Goal: Find specific fact: Find specific fact

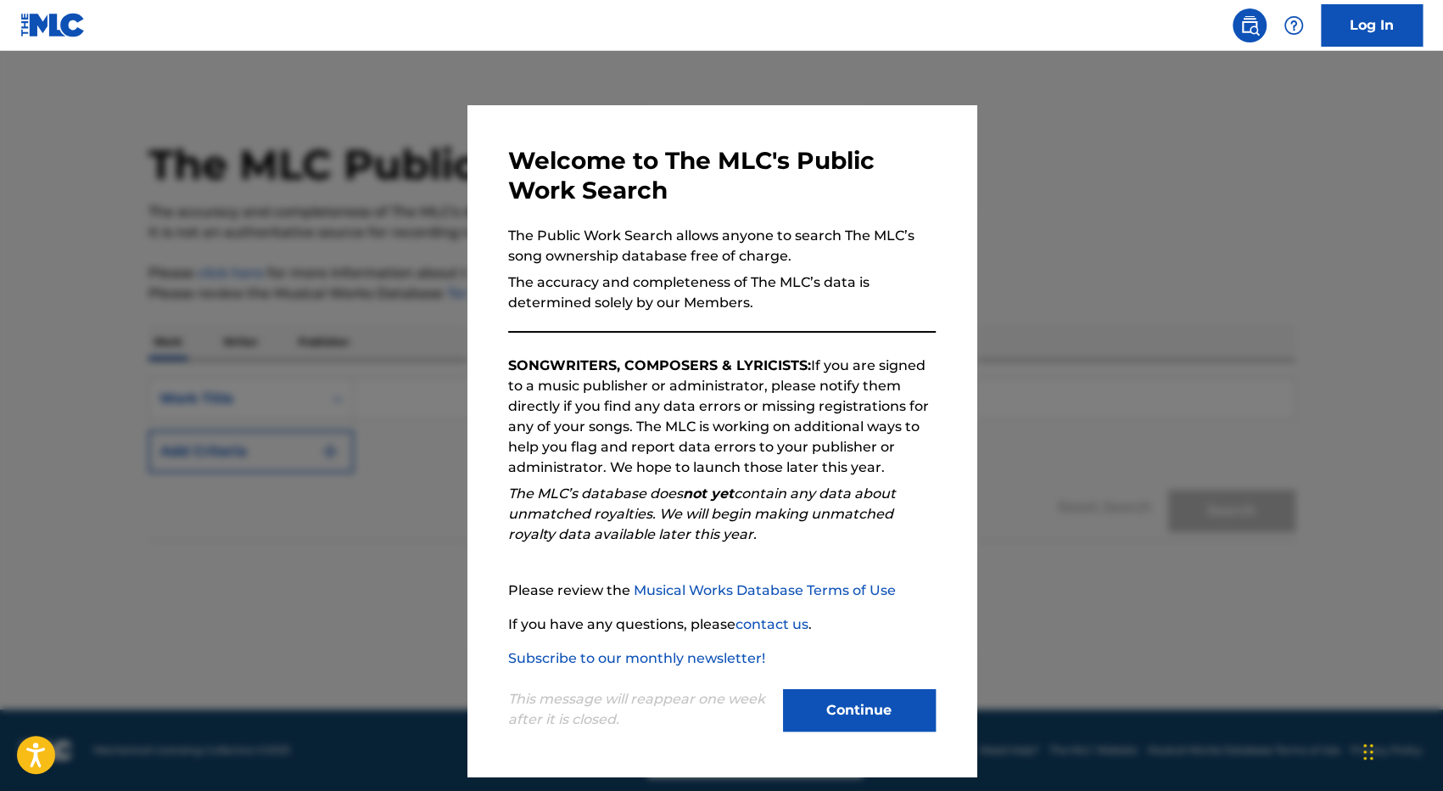
click at [847, 703] on button "Continue" at bounding box center [859, 710] width 153 height 42
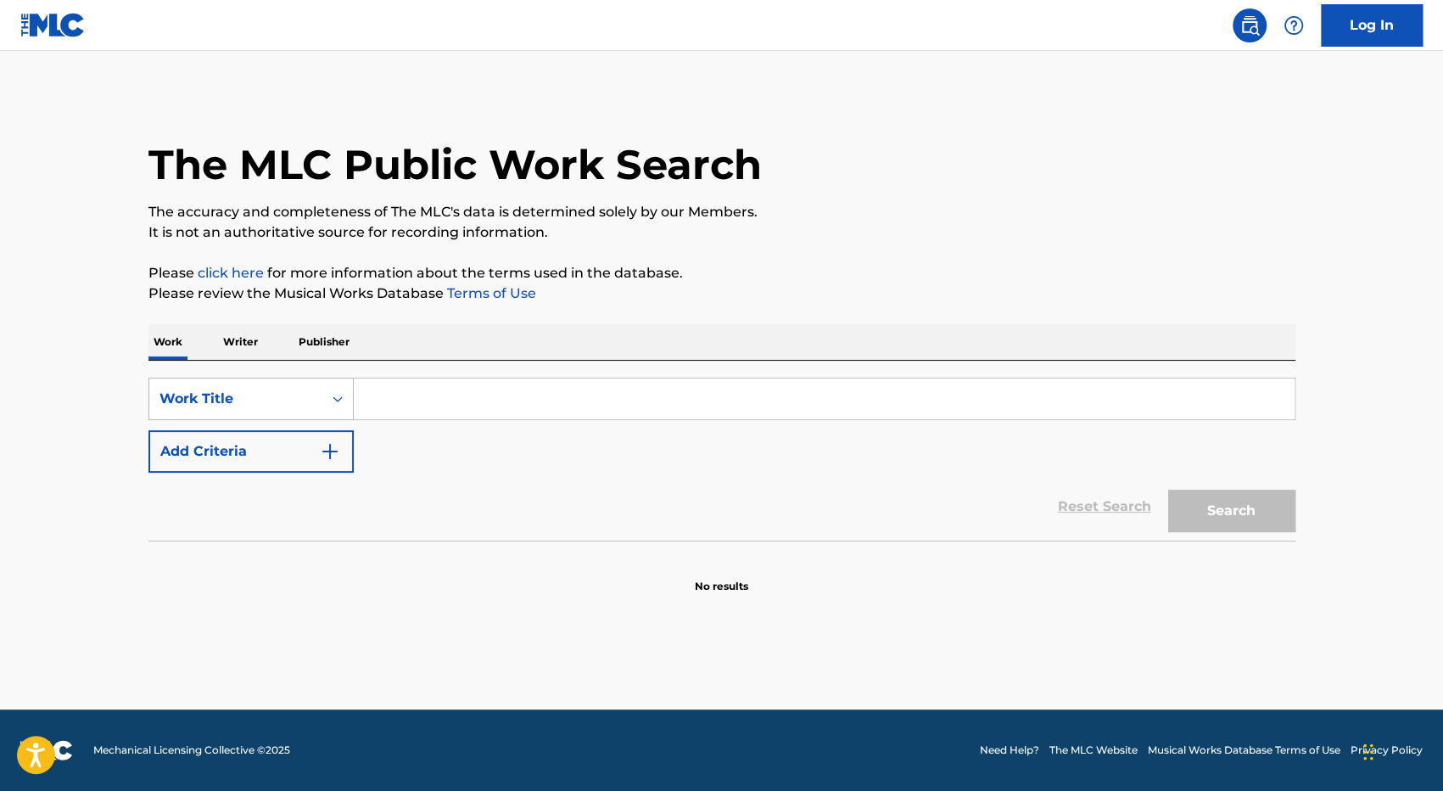
click at [288, 396] on div "Work Title" at bounding box center [235, 399] width 153 height 20
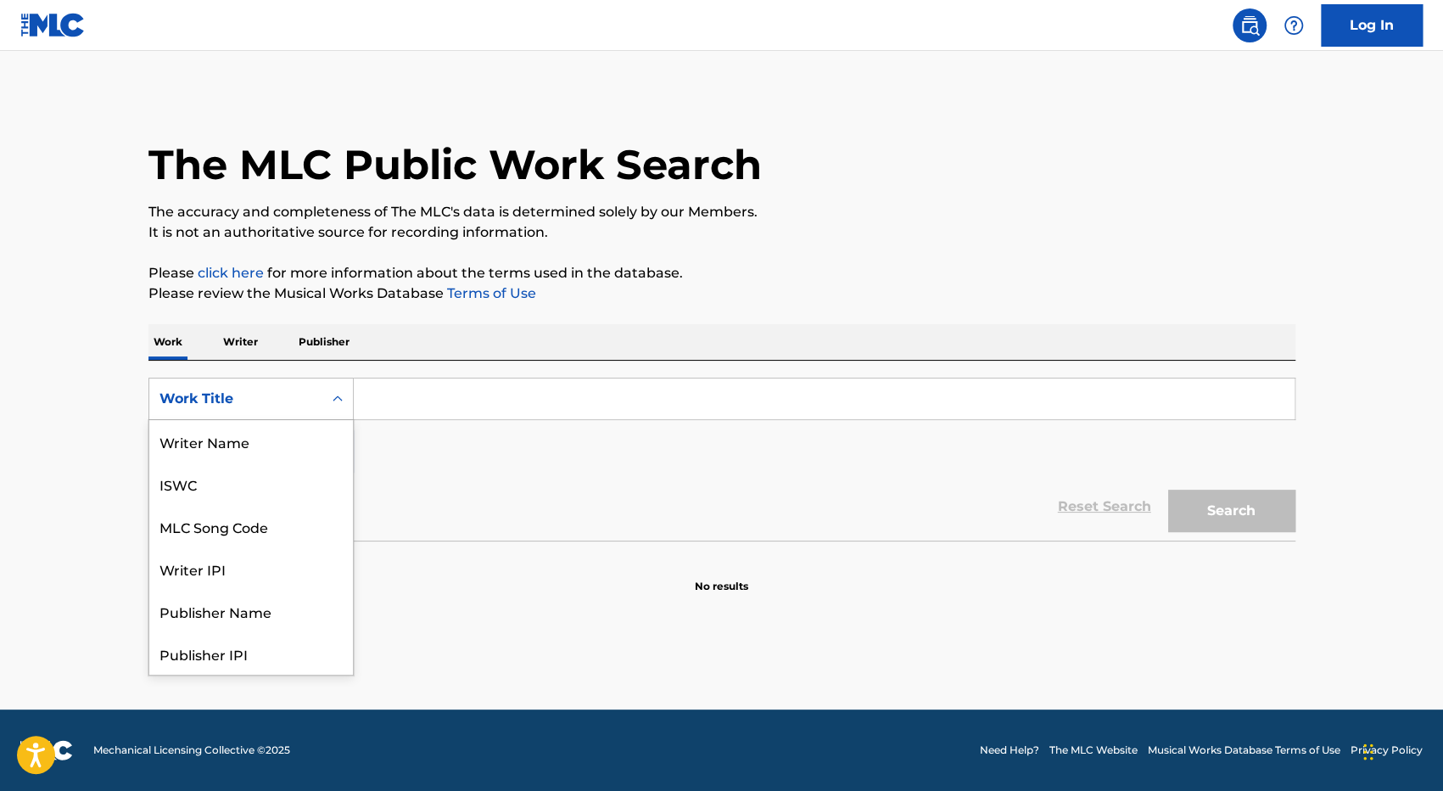
scroll to position [85, 0]
click at [277, 445] on div "MLC Song Code" at bounding box center [251, 441] width 204 height 42
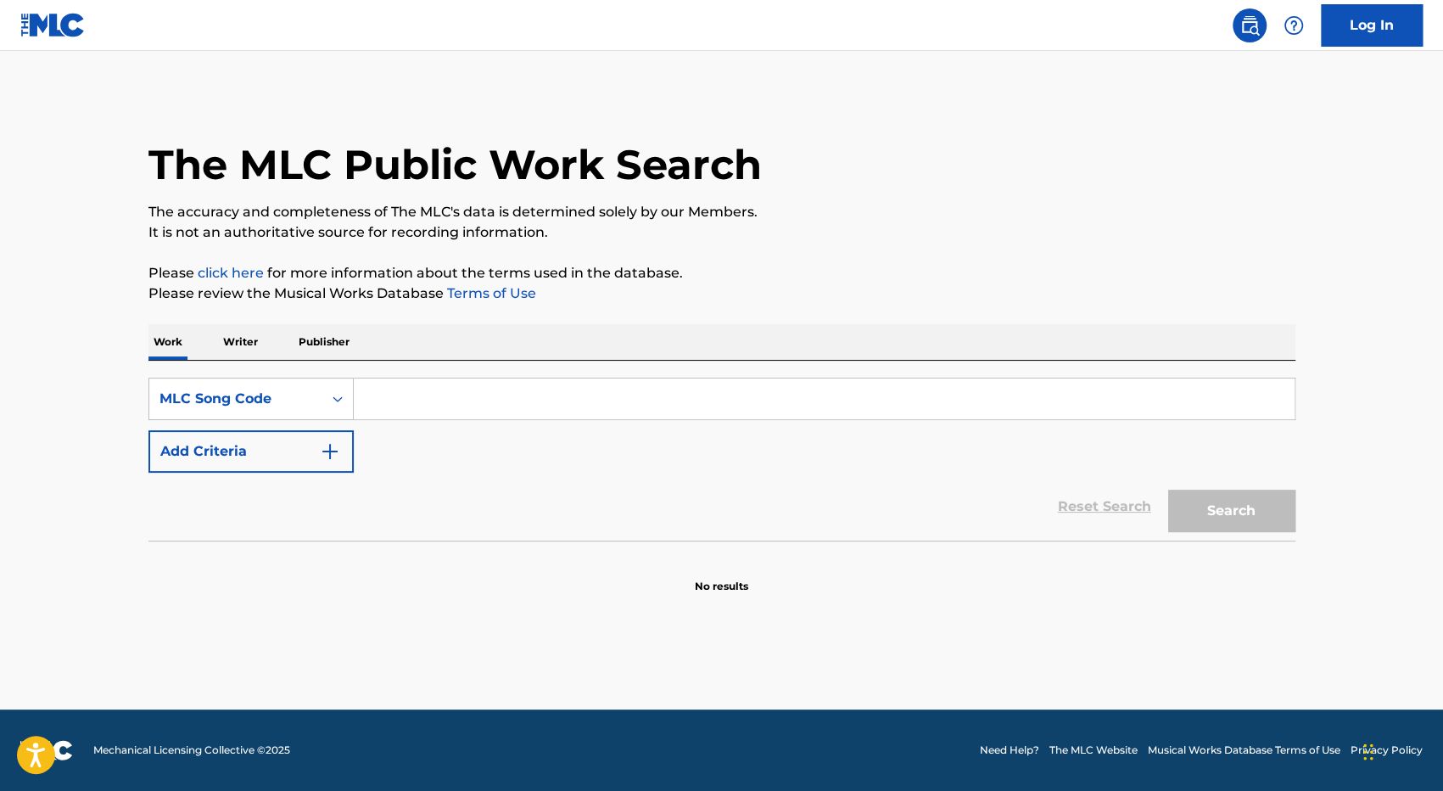
click at [416, 396] on input "Search Form" at bounding box center [824, 398] width 941 height 41
paste input "YO9FYD"
type input "YO9FYD"
click at [1168, 489] on button "Search" at bounding box center [1231, 510] width 127 height 42
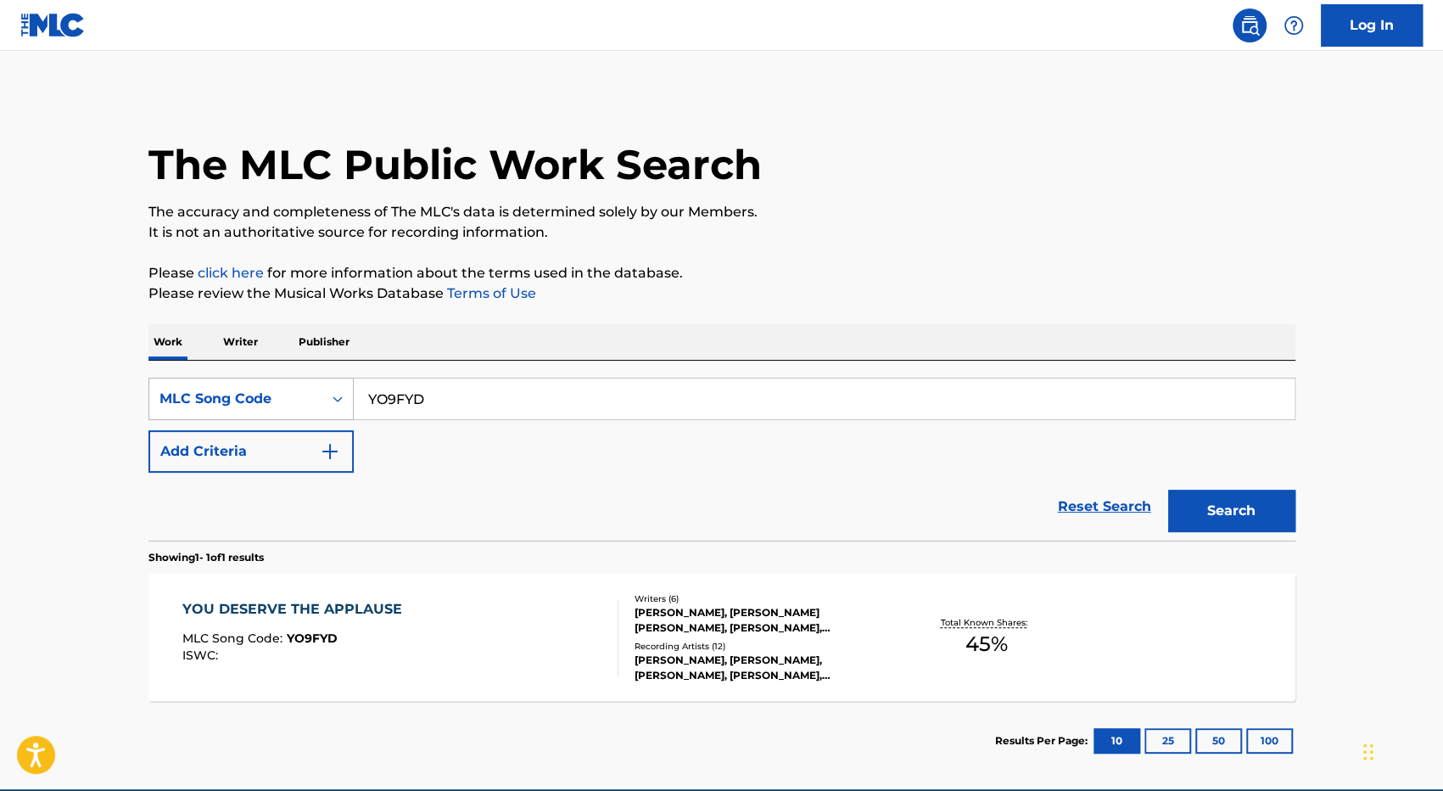
click at [246, 405] on div "MLC Song Code" at bounding box center [235, 399] width 153 height 20
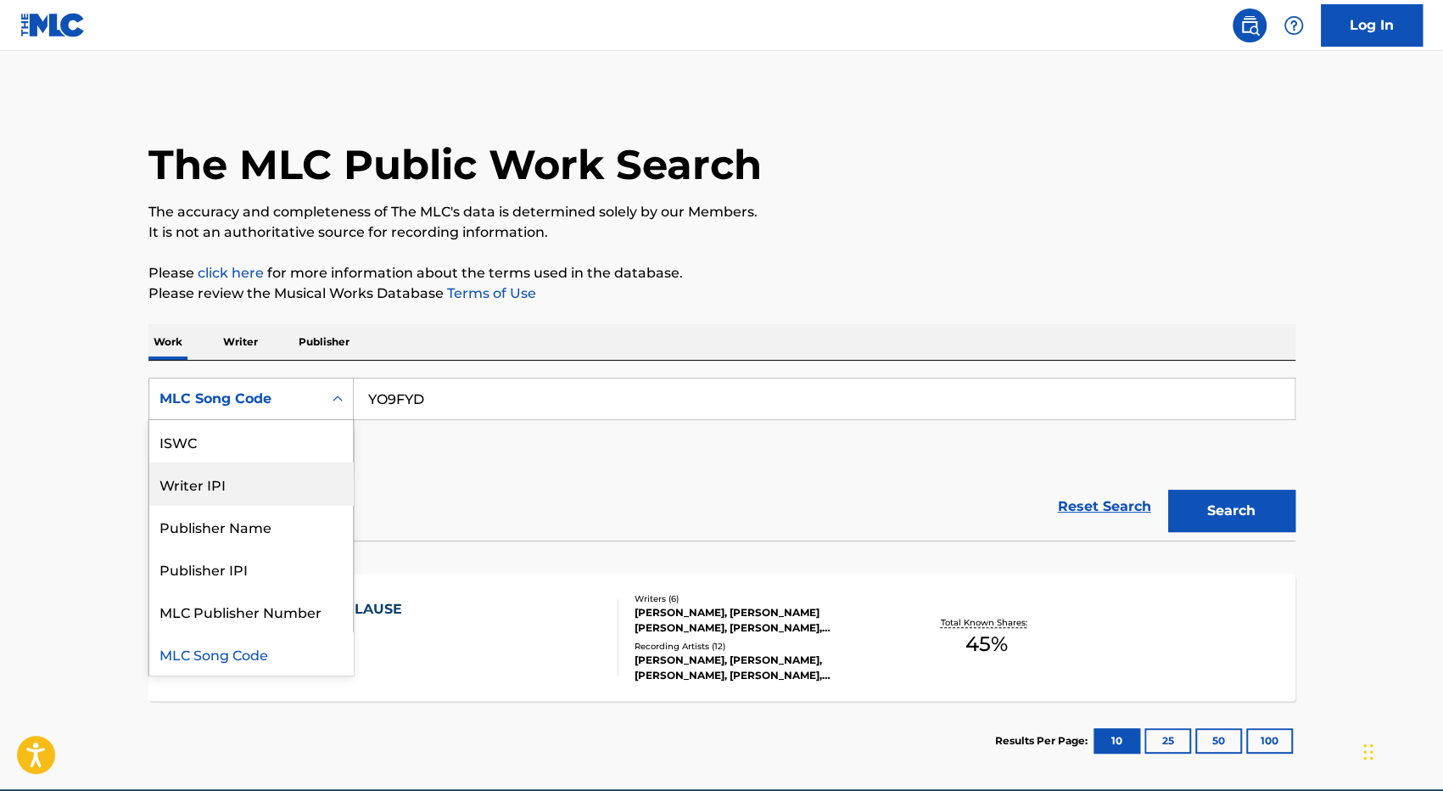
scroll to position [0, 0]
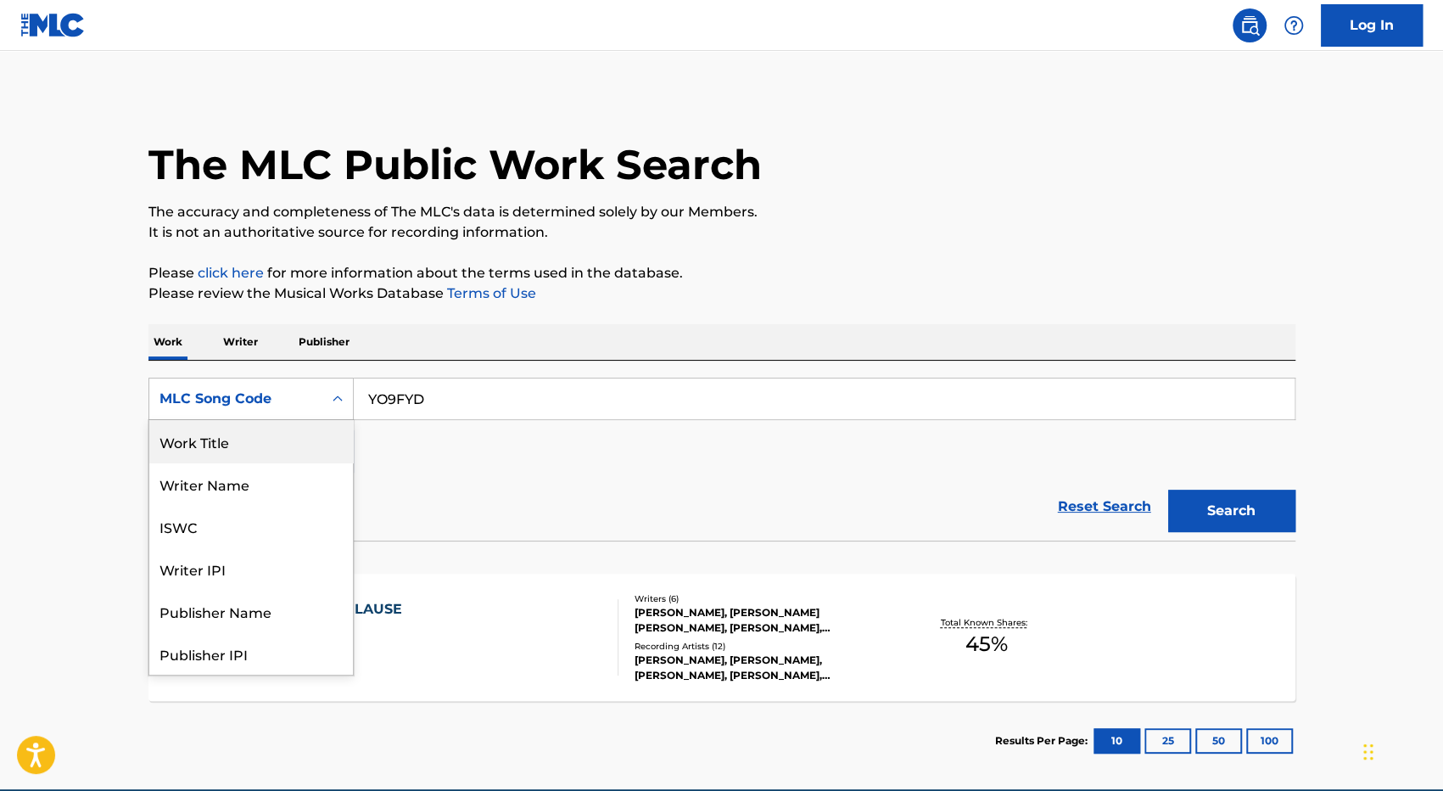
click at [254, 452] on div "Work Title" at bounding box center [251, 441] width 204 height 42
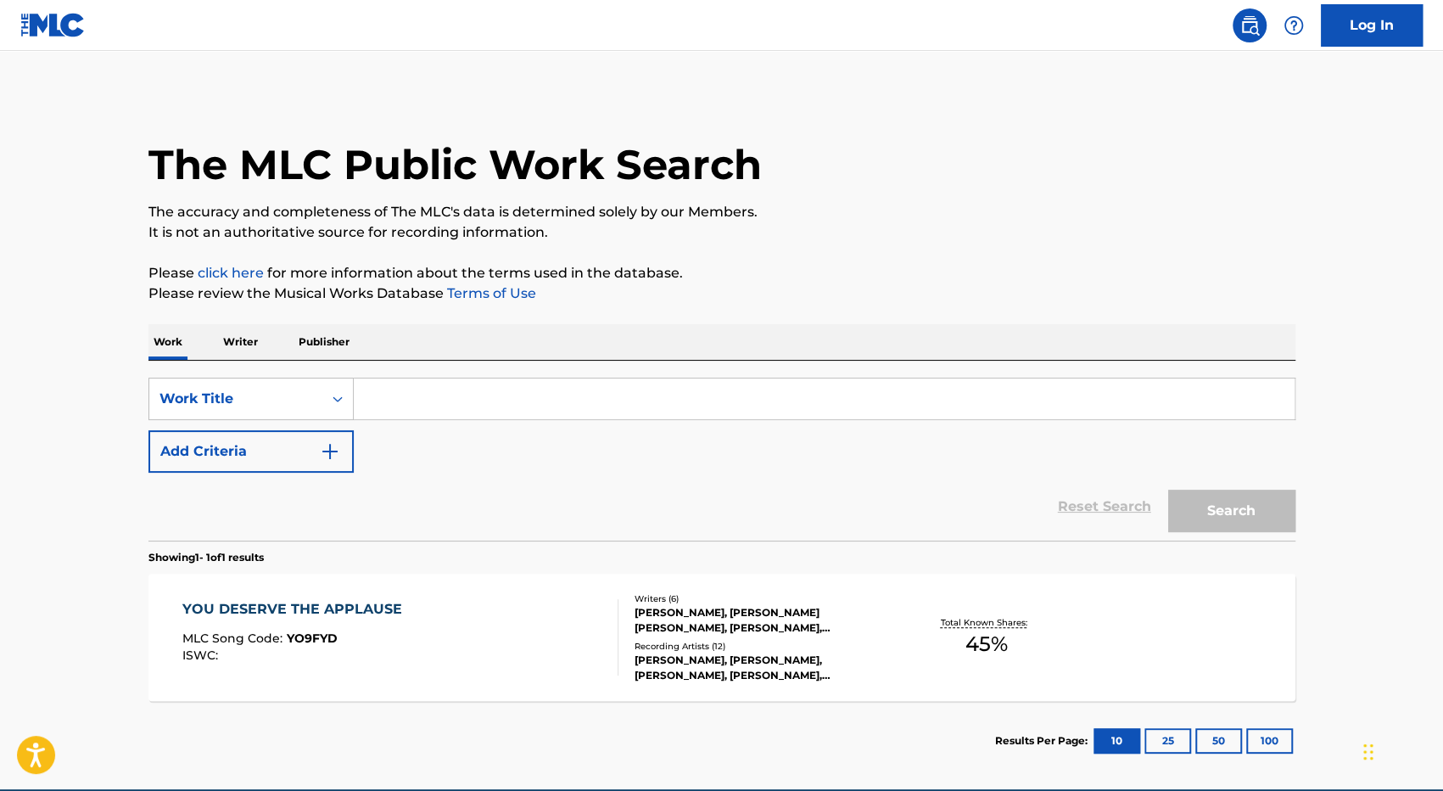
click at [558, 398] on input "Search Form" at bounding box center [824, 398] width 941 height 41
type input "y"
paste input "YO9FYD"
type input "YO9FYD"
